Goal: Task Accomplishment & Management: Use online tool/utility

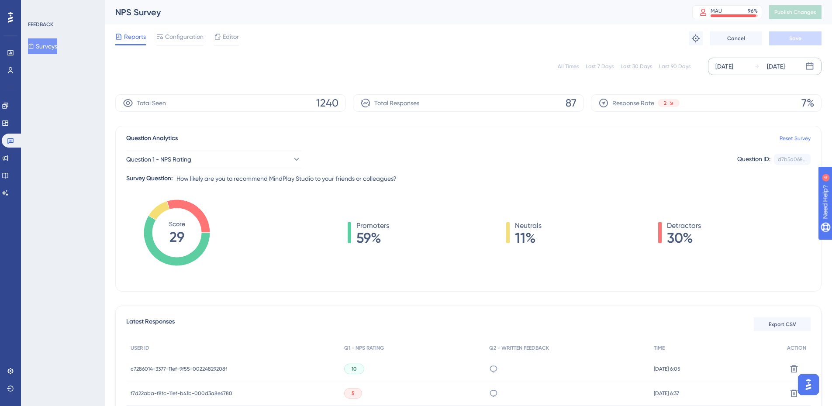
click at [733, 71] on div "[DATE]" at bounding box center [724, 66] width 18 height 10
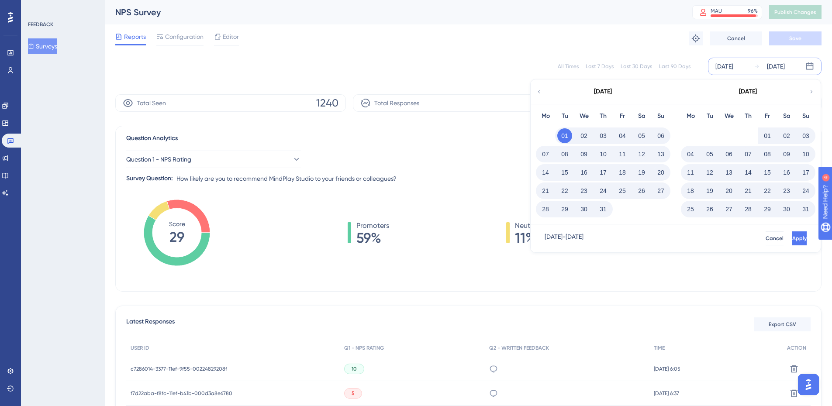
click at [536, 94] on icon at bounding box center [539, 92] width 6 height 8
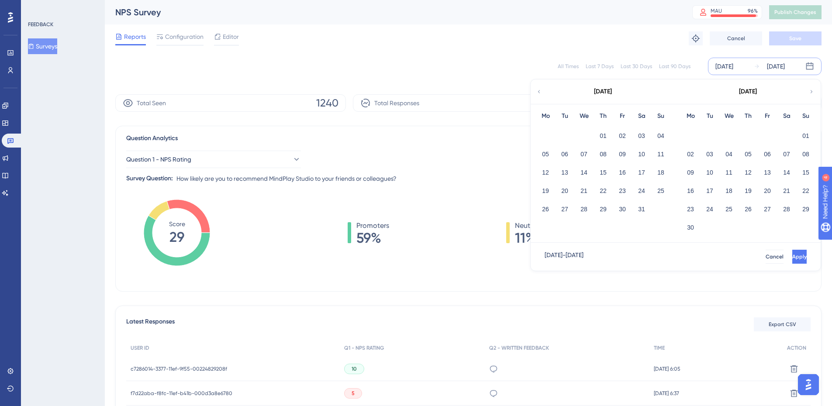
click at [538, 91] on icon at bounding box center [539, 91] width 2 height 3
click at [708, 135] on button "01" at bounding box center [709, 135] width 15 height 15
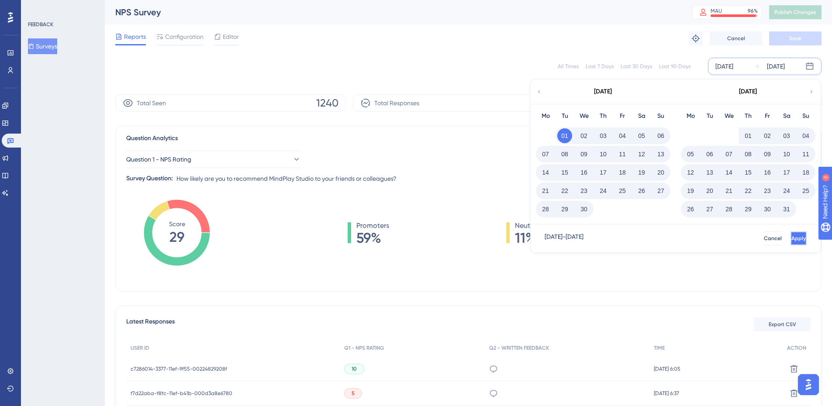
click at [790, 242] on button "Apply" at bounding box center [798, 238] width 16 height 14
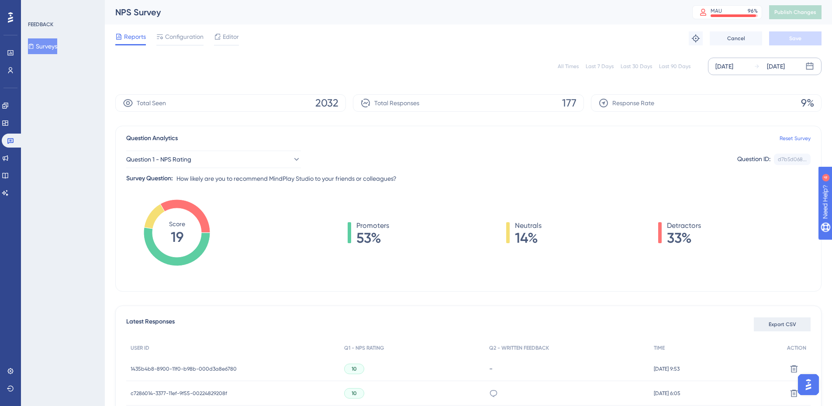
click at [782, 325] on span "Export CSV" at bounding box center [782, 324] width 28 height 7
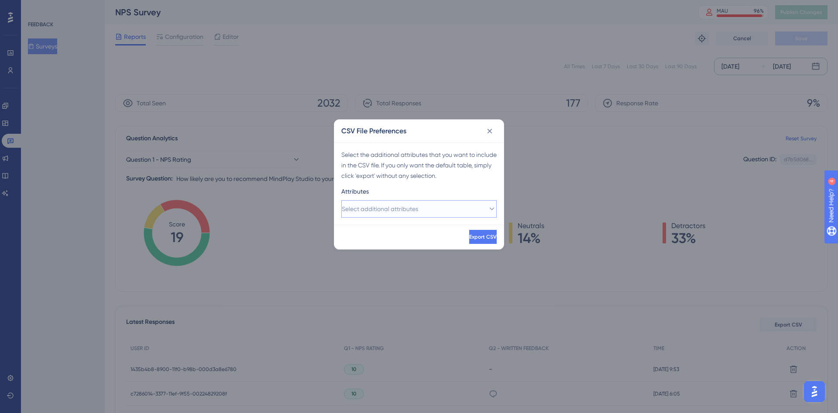
click at [474, 209] on button "Select additional attributes" at bounding box center [418, 208] width 155 height 17
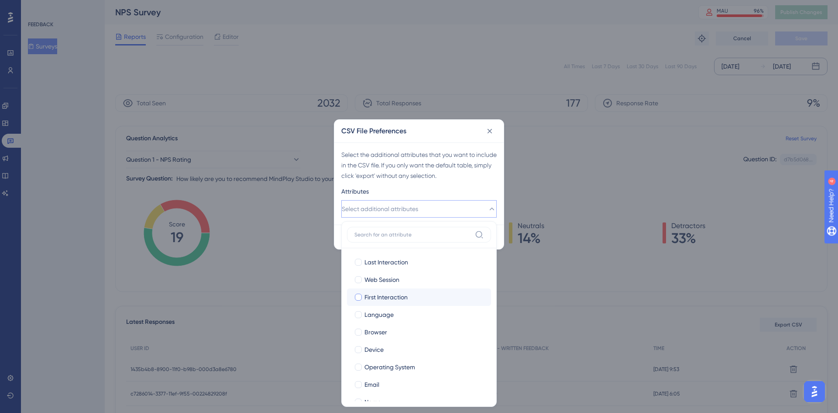
click at [355, 299] on div at bounding box center [358, 296] width 7 height 7
checkbox input "true"
click at [358, 329] on div at bounding box center [358, 331] width 7 height 7
checkbox input "true"
click at [357, 364] on div at bounding box center [358, 366] width 7 height 7
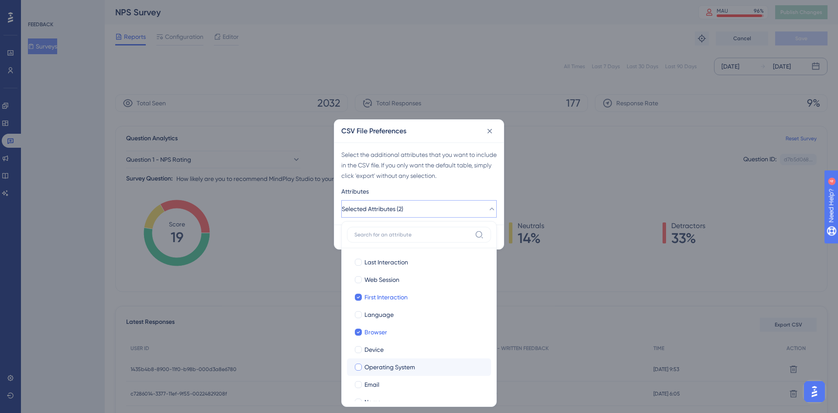
checkbox input "true"
click at [359, 385] on div at bounding box center [358, 384] width 7 height 7
checkbox input "true"
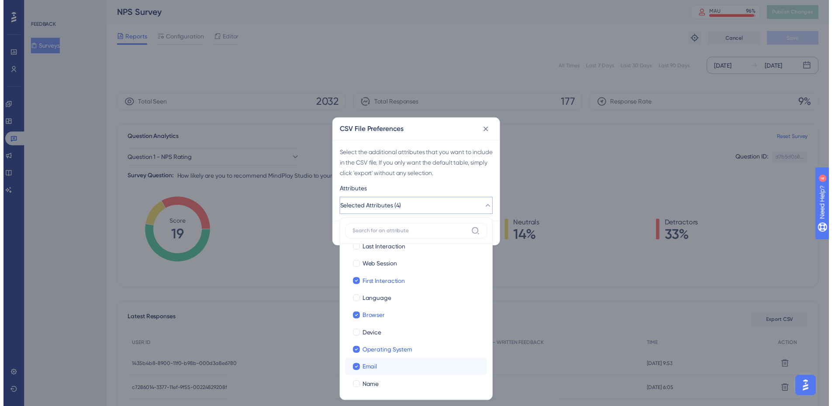
scroll to position [14, 0]
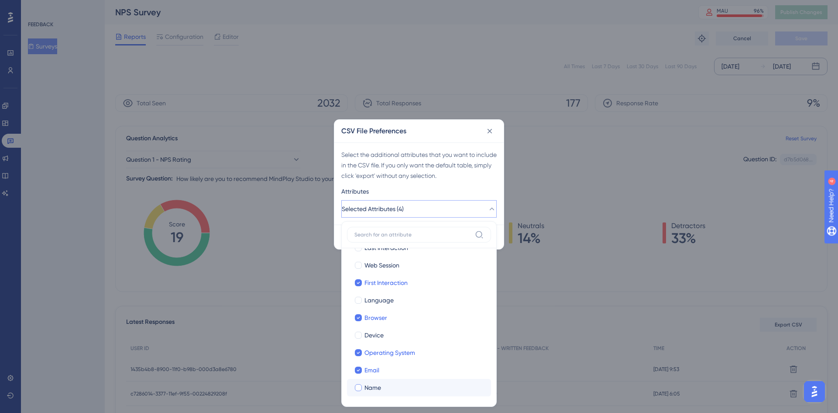
click at [361, 388] on div at bounding box center [358, 387] width 7 height 7
checkbox input "true"
click at [482, 185] on div "Select the additional attributes that you want to include in the CSV file. If y…" at bounding box center [418, 183] width 169 height 82
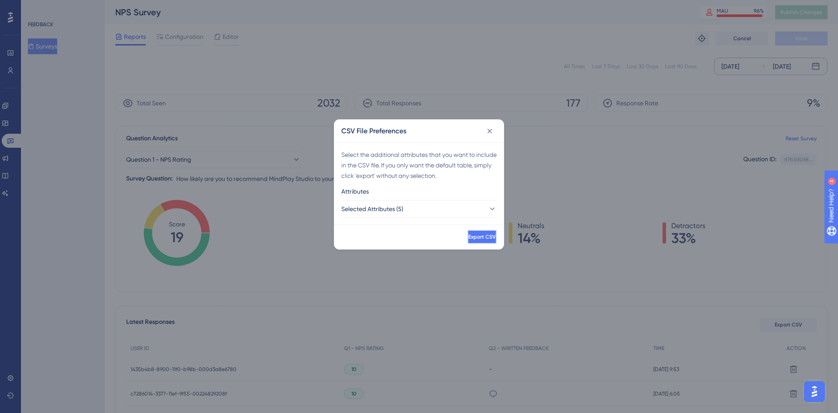
click at [478, 241] on button "Export CSV" at bounding box center [482, 237] width 29 height 14
